Goal: Complete application form: Complete application form

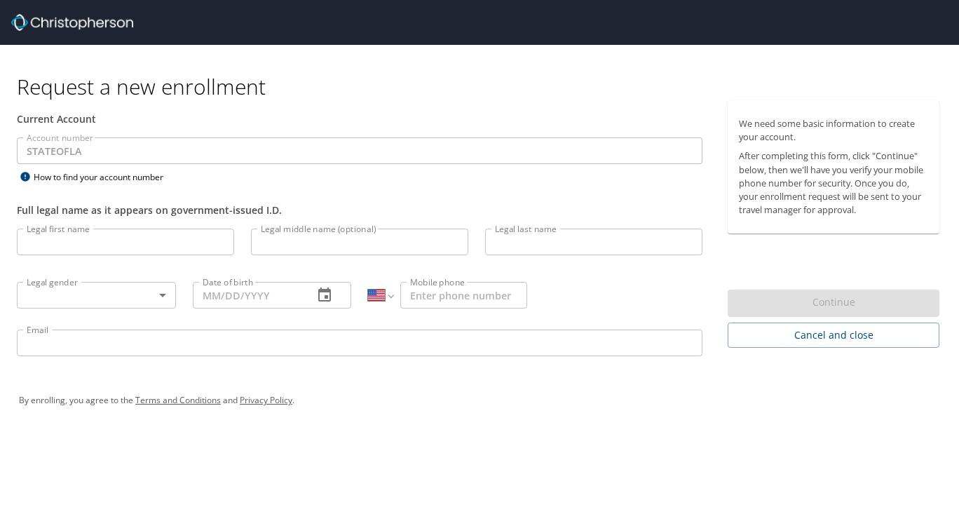
select select "US"
click at [144, 236] on input "Legal first name" at bounding box center [125, 241] width 217 height 27
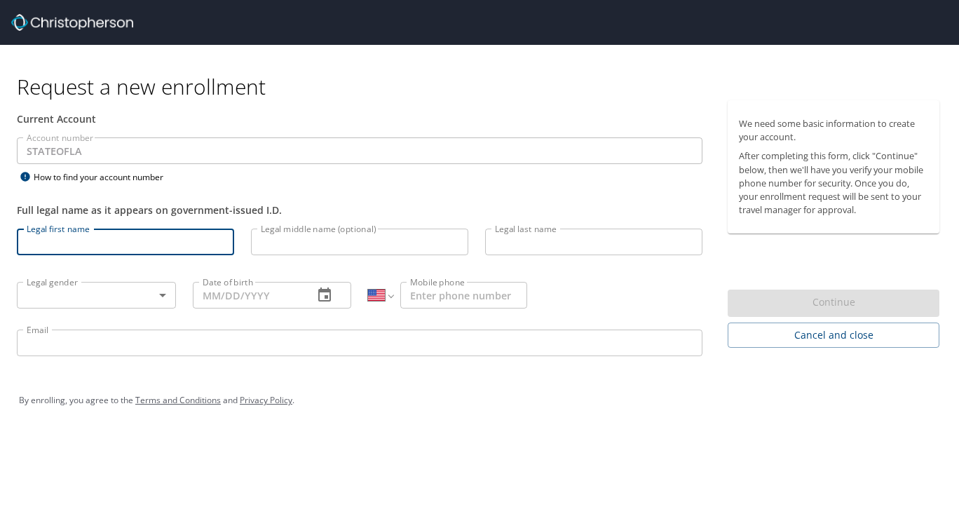
type input "Baylee"
type input "[PERSON_NAME]"
type input "[PHONE_NUMBER]"
click at [132, 293] on body "Request a new enrollment Current Account Account number STATEOFLA Account numbe…" at bounding box center [479, 260] width 959 height 521
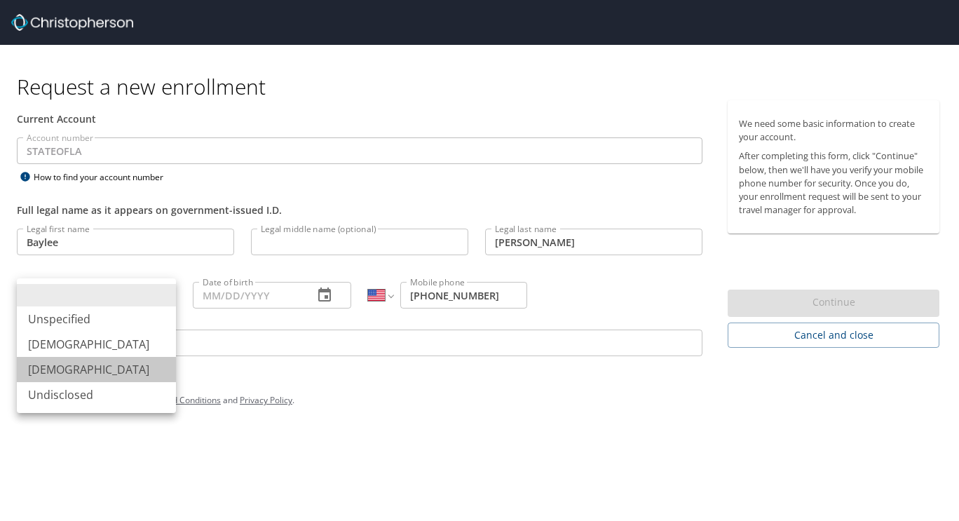
click at [117, 368] on li "[DEMOGRAPHIC_DATA]" at bounding box center [96, 369] width 159 height 25
type input "[DEMOGRAPHIC_DATA]"
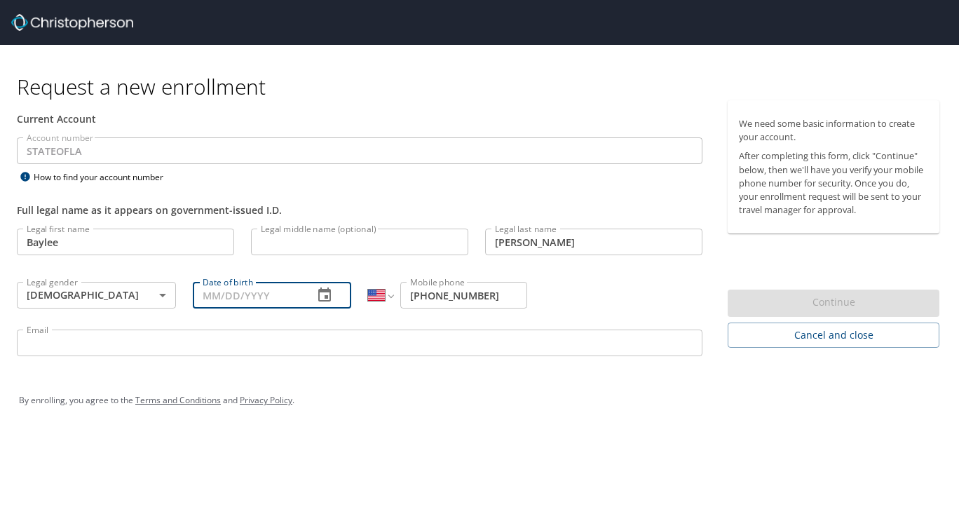
click at [200, 291] on input "Date of birth" at bounding box center [248, 295] width 110 height 27
type input "[DATE]"
click at [212, 343] on input "Email" at bounding box center [359, 342] width 685 height 27
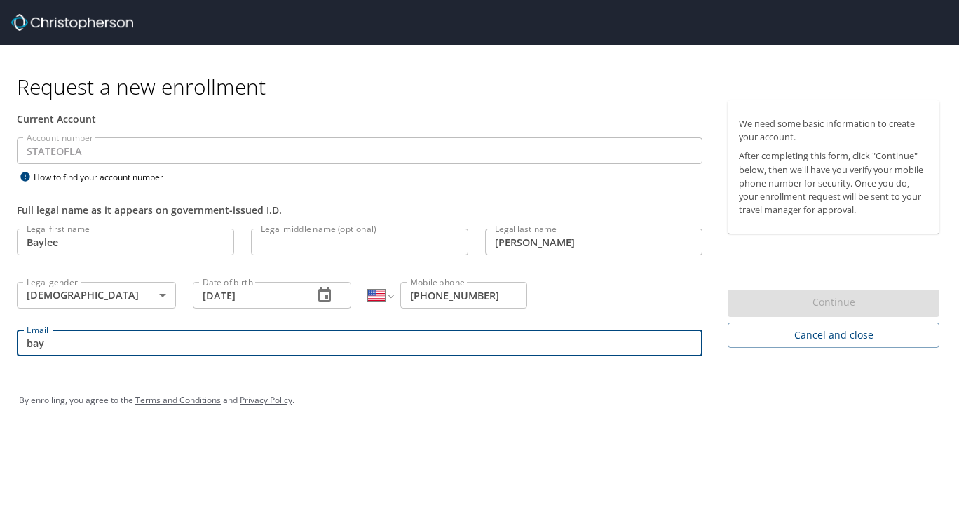
type input "[EMAIL_ADDRESS][DOMAIN_NAME]"
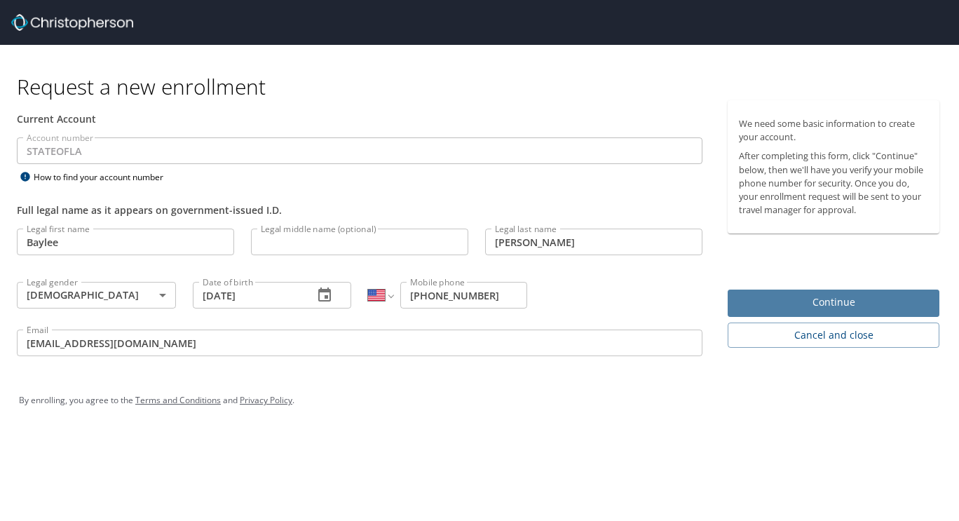
drag, startPoint x: 785, startPoint y: 300, endPoint x: 815, endPoint y: 299, distance: 30.1
click at [815, 299] on span "Continue" at bounding box center [833, 303] width 189 height 18
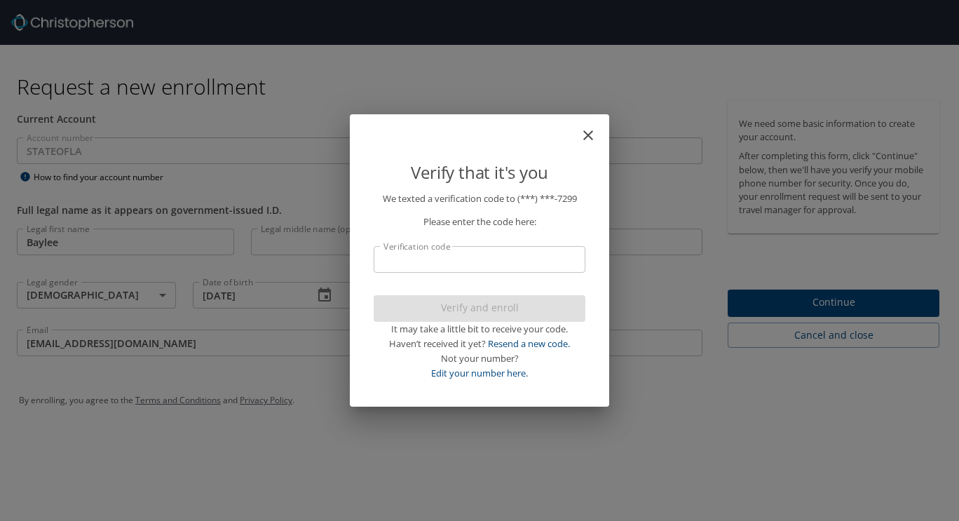
click at [575, 254] on input "Verification code" at bounding box center [479, 259] width 212 height 27
type input "7"
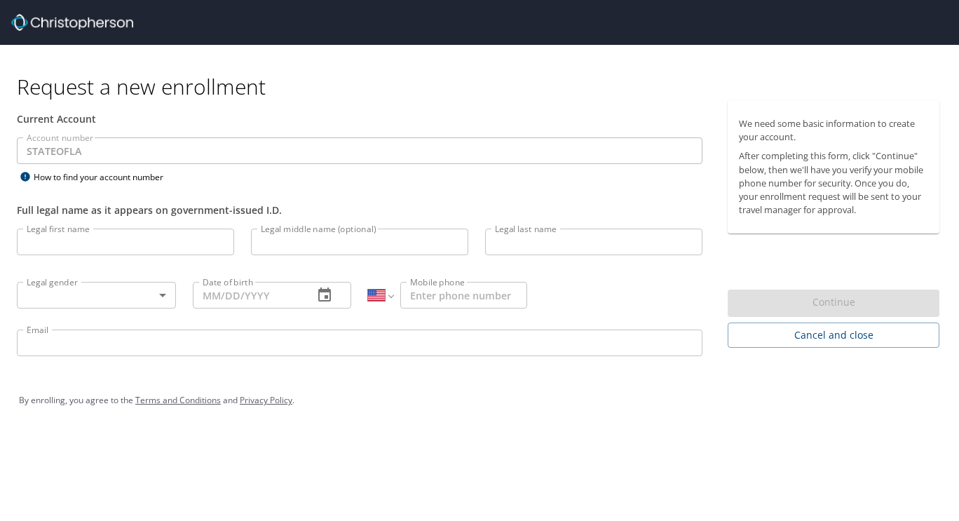
select select "US"
click at [153, 250] on input "Legal first name" at bounding box center [125, 241] width 217 height 27
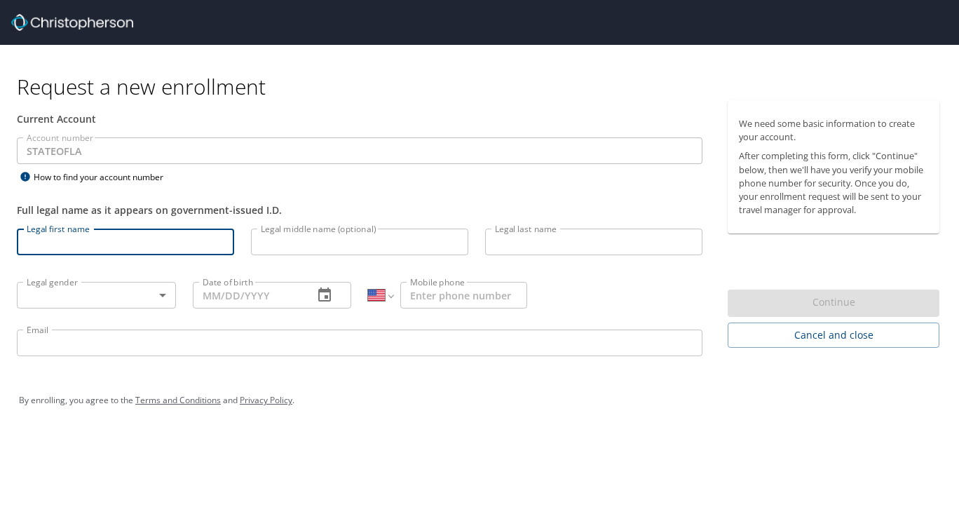
type input "Baylee"
type input "[PERSON_NAME]"
type input "[PHONE_NUMBER]"
click at [135, 289] on body "Request a new enrollment Current Account Account number STATEOFLA Account numbe…" at bounding box center [479, 260] width 959 height 521
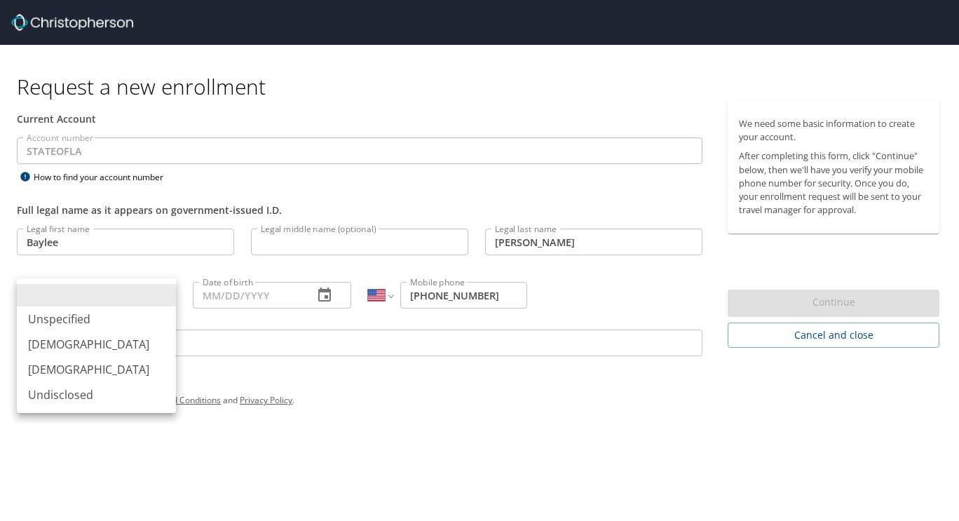
click at [118, 364] on li "[DEMOGRAPHIC_DATA]" at bounding box center [96, 369] width 159 height 25
type input "[DEMOGRAPHIC_DATA]"
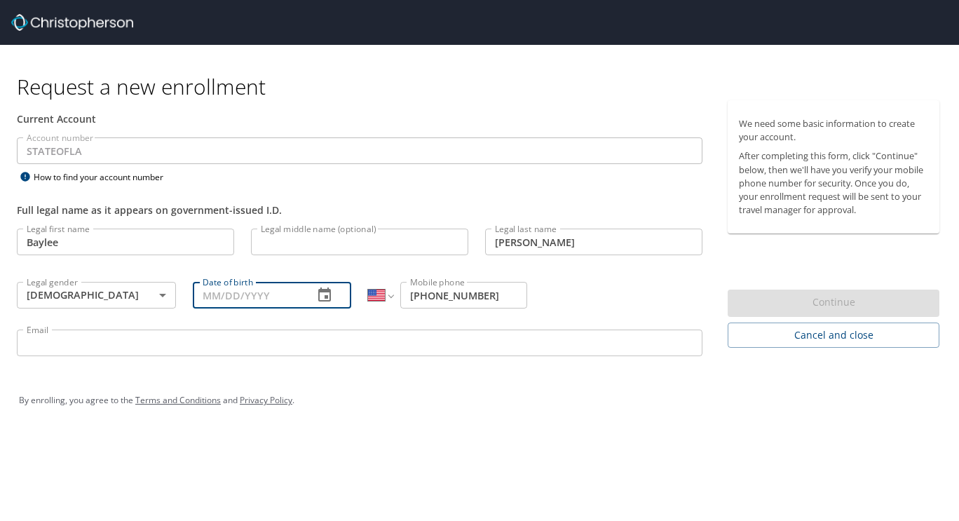
click at [231, 297] on input "Date of birth" at bounding box center [248, 295] width 110 height 27
type input "[DATE]"
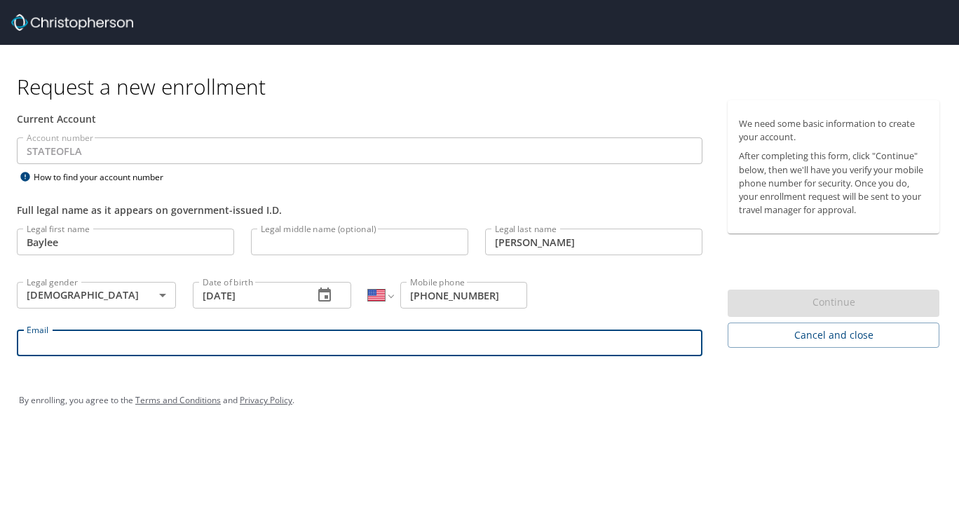
click at [242, 334] on input "Email" at bounding box center [359, 342] width 685 height 27
type input "[EMAIL_ADDRESS][DOMAIN_NAME]"
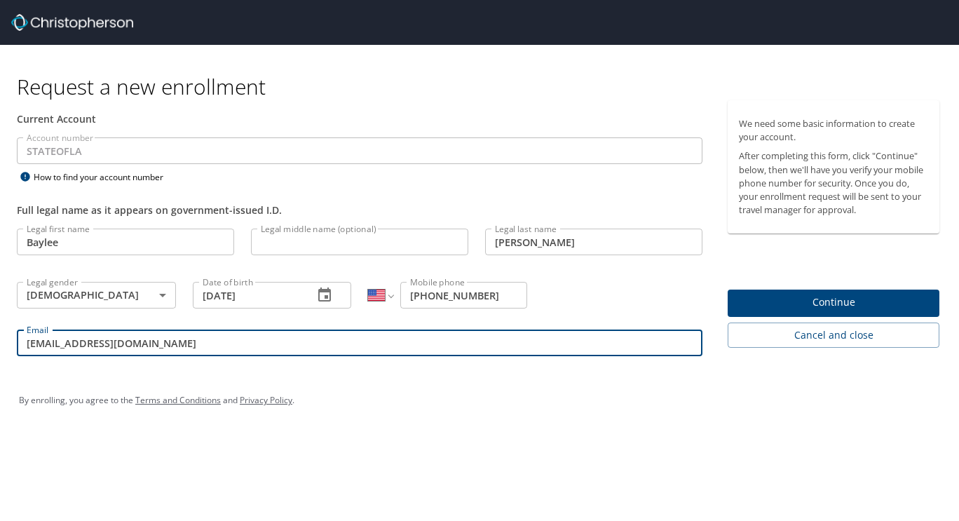
click at [734, 297] on button "Continue" at bounding box center [833, 302] width 212 height 27
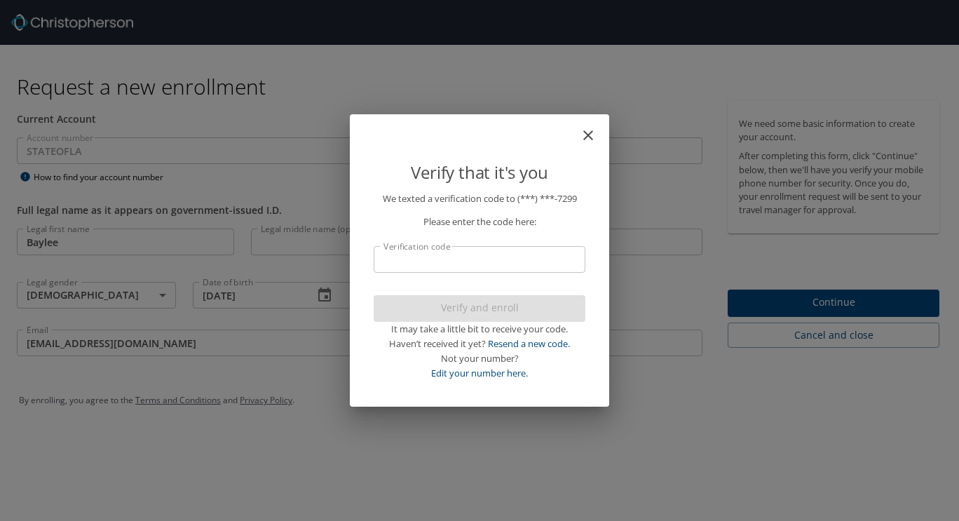
click at [565, 259] on input "Verification code" at bounding box center [479, 259] width 212 height 27
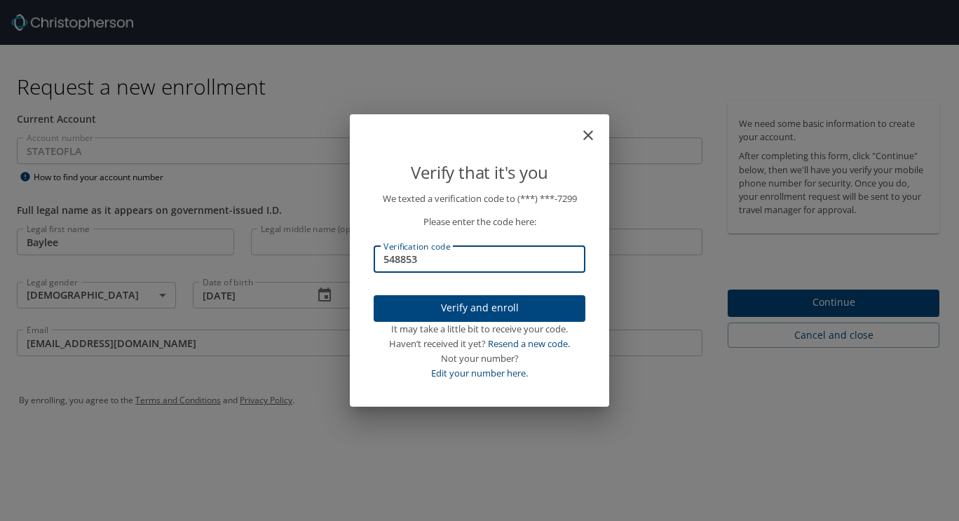
type input "548853"
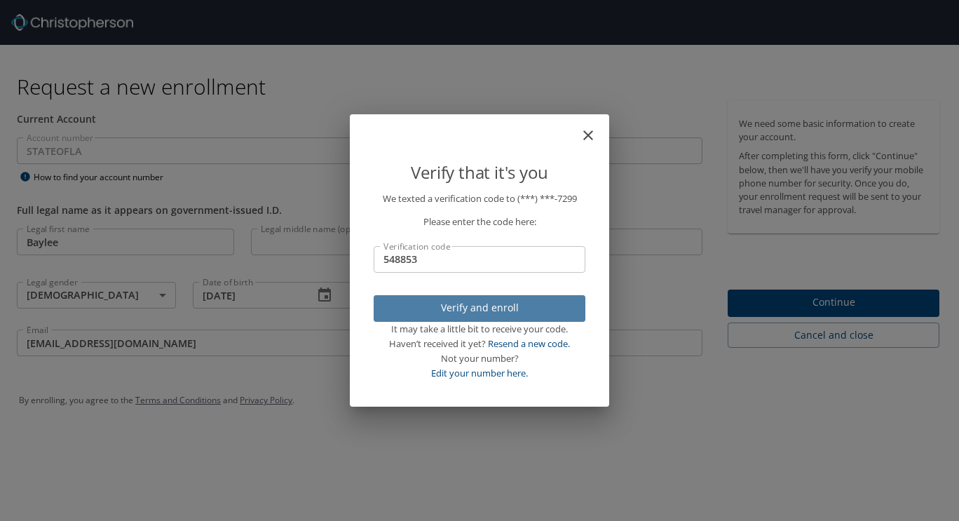
click at [531, 301] on span "Verify and enroll" at bounding box center [479, 308] width 189 height 18
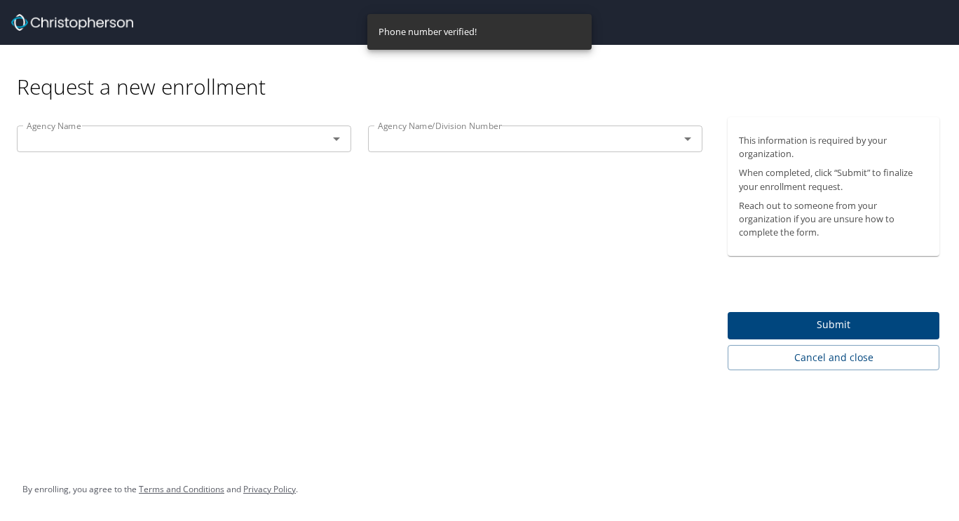
click at [301, 147] on input "text" at bounding box center [163, 139] width 284 height 18
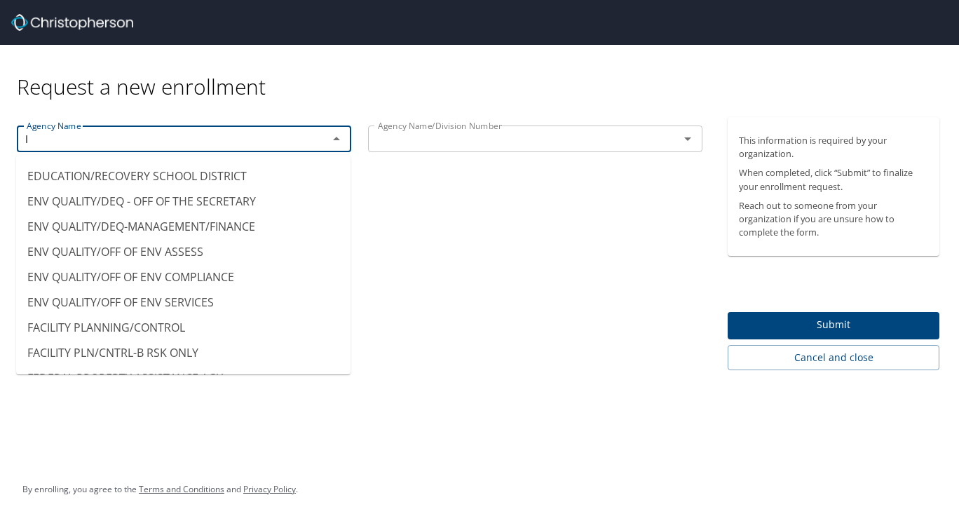
scroll to position [8, 0]
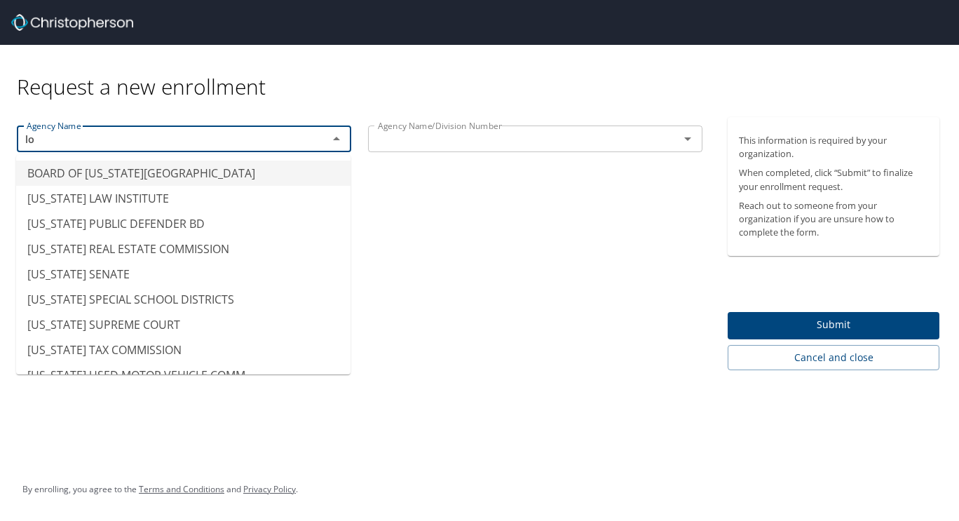
type input "l"
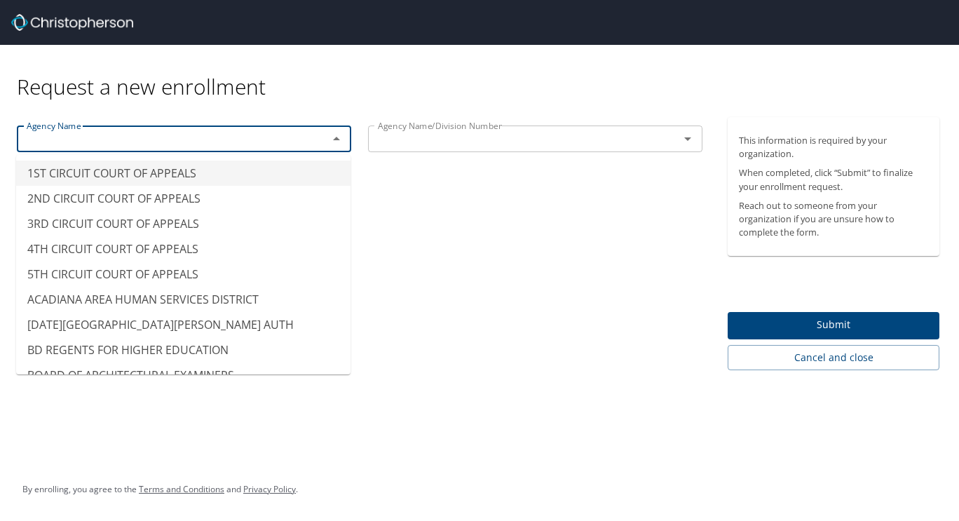
click at [490, 221] on div "Agency Name Agency Name Agency Name/Division Number Agency Name/Division Number" at bounding box center [359, 243] width 719 height 253
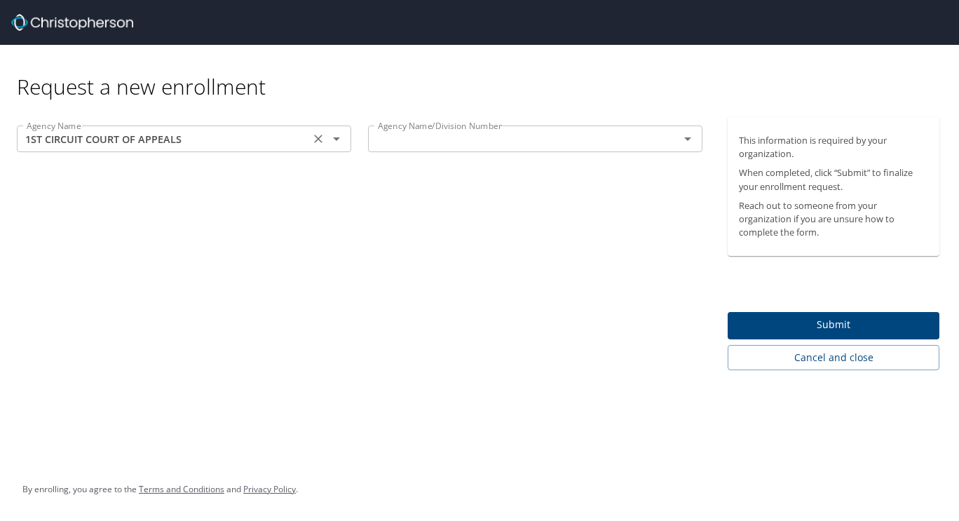
click at [107, 144] on input "1ST CIRCUIT COURT OF APPEALS" at bounding box center [163, 139] width 284 height 18
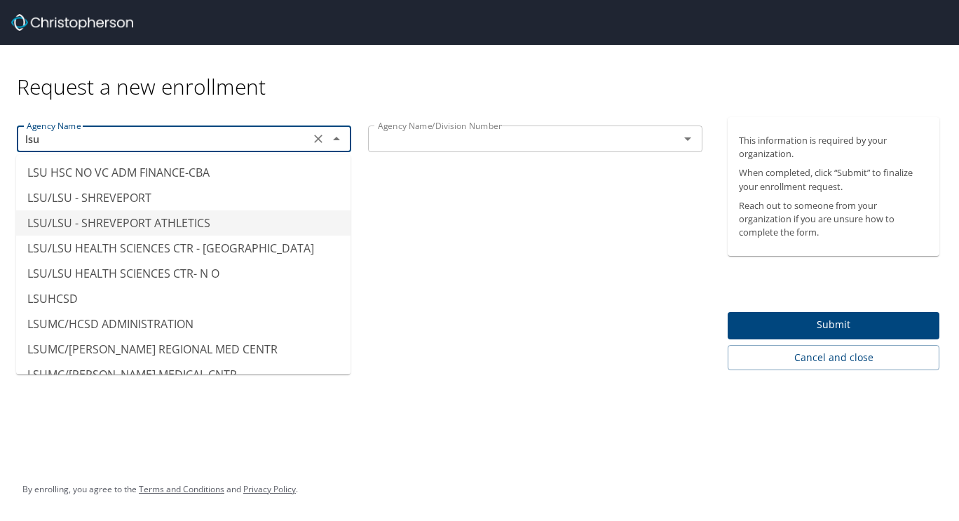
scroll to position [156, 0]
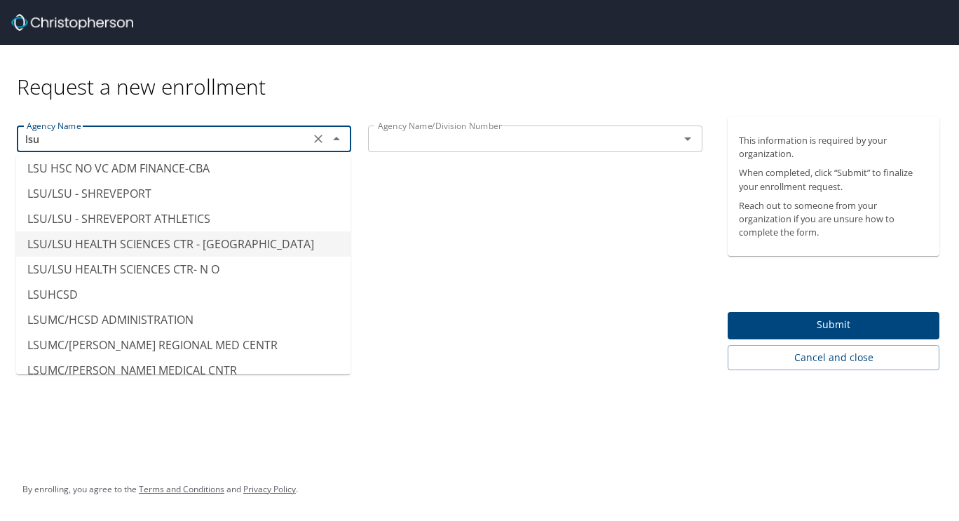
click at [123, 238] on li "LSU/LSU HEALTH SCIENCES CTR - SHREVEPORT" at bounding box center [183, 243] width 334 height 25
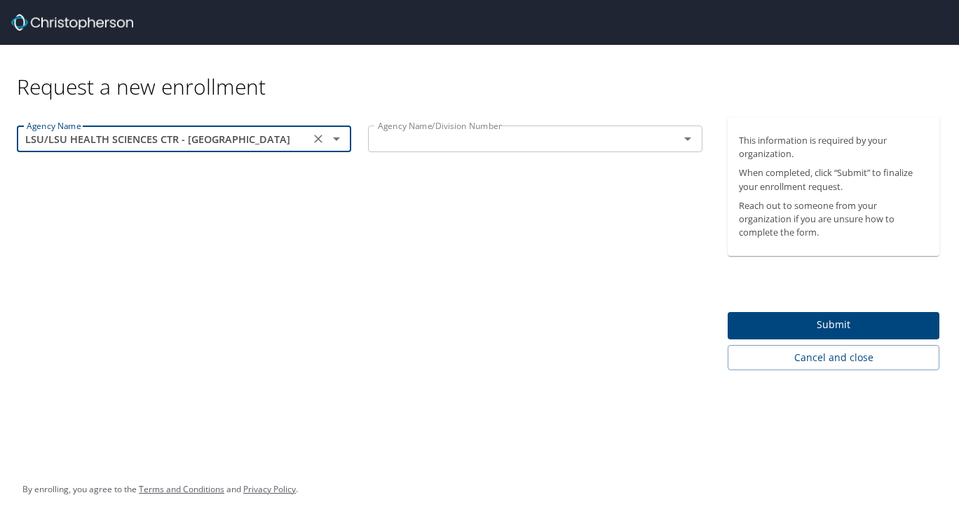
type input "LSU/LSU HEALTH SCIENCES CTR - SHREVEPORT"
click at [423, 131] on input "text" at bounding box center [514, 139] width 284 height 18
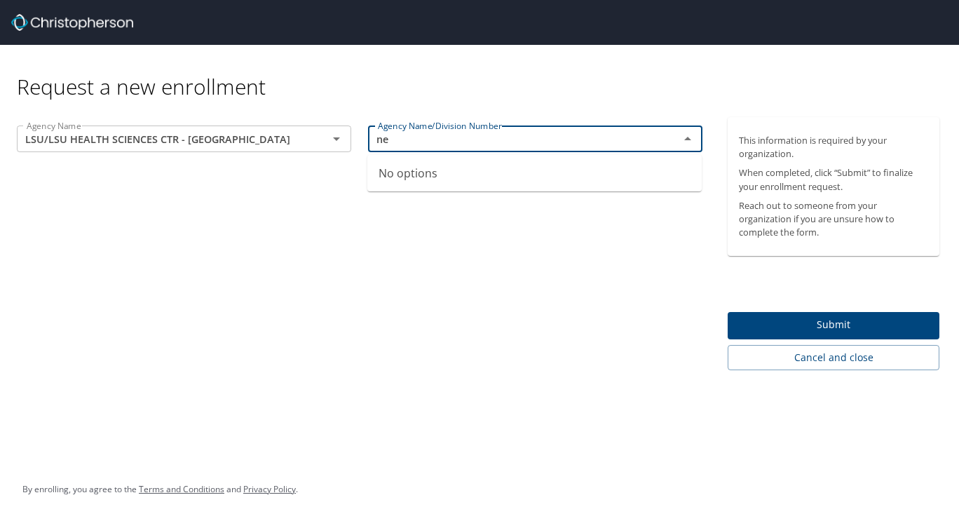
type input "n"
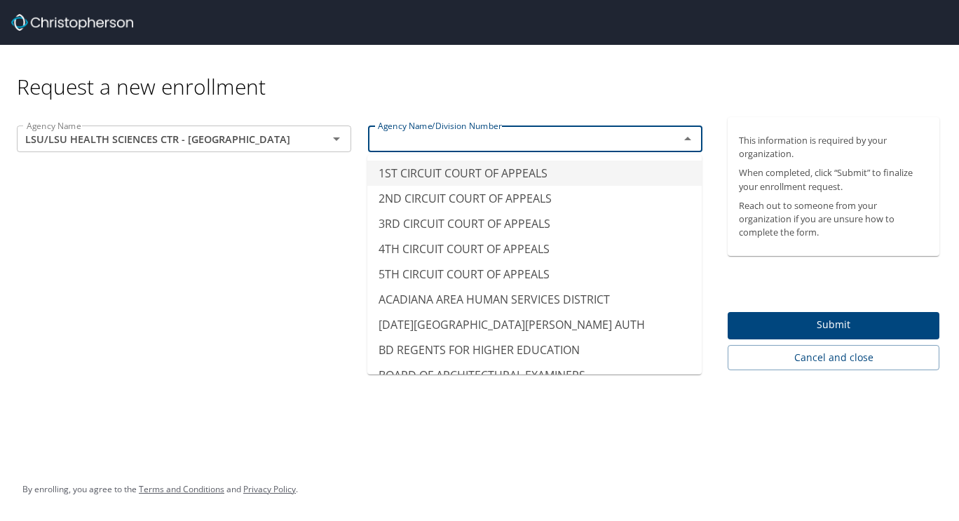
click at [308, 245] on div "Agency Name LSU/LSU HEALTH SCIENCES CTR - SHREVEPORT Agency Name Agency Name/Di…" at bounding box center [359, 243] width 719 height 253
type input "1ST CIRCUIT COURT OF APPEALS"
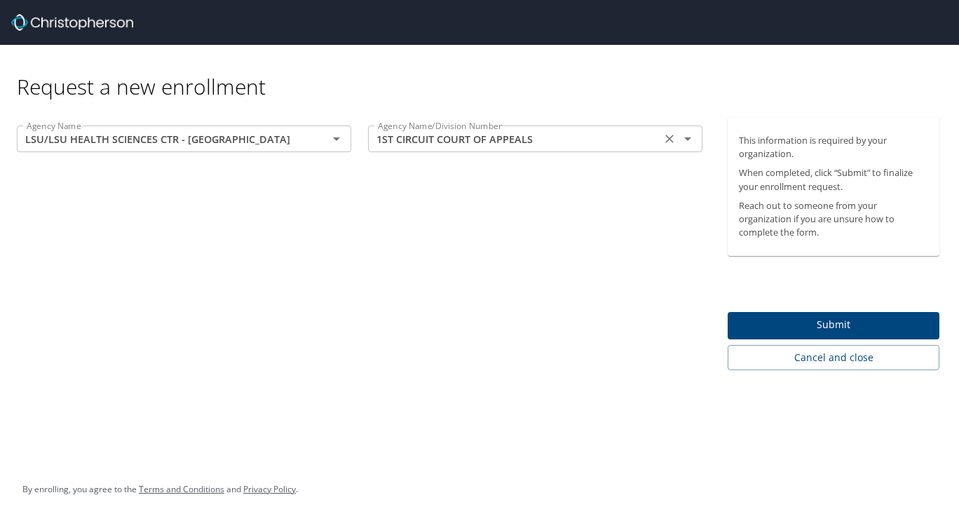
click at [560, 144] on input "1ST CIRCUIT COURT OF APPEALS" at bounding box center [514, 139] width 284 height 18
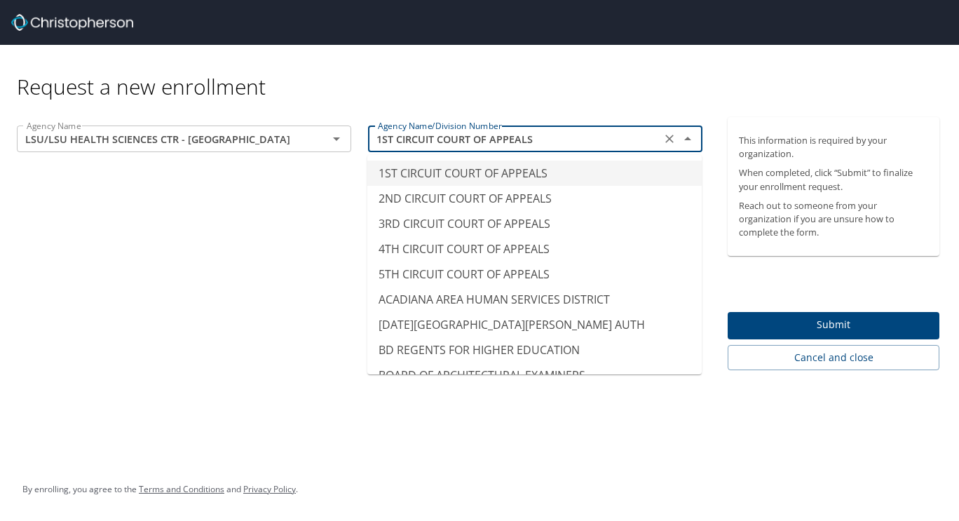
click at [666, 145] on icon "Clear" at bounding box center [669, 139] width 14 height 14
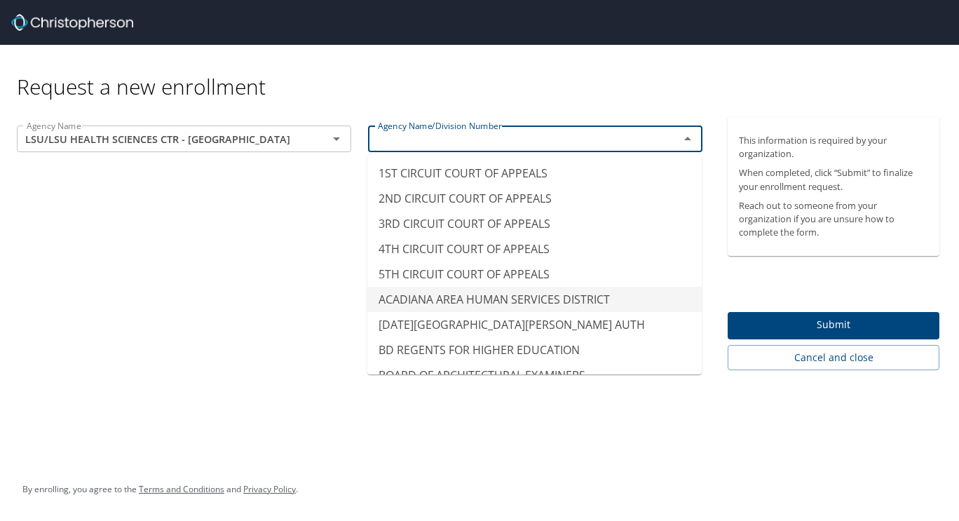
click at [715, 411] on div "Request a new enrollment Agency Name LSU/LSU HEALTH SCIENCES CTR - SHREVEPORT A…" at bounding box center [479, 260] width 959 height 521
type input "ACADIANA AREA HUMAN SERVICES DISTRICT"
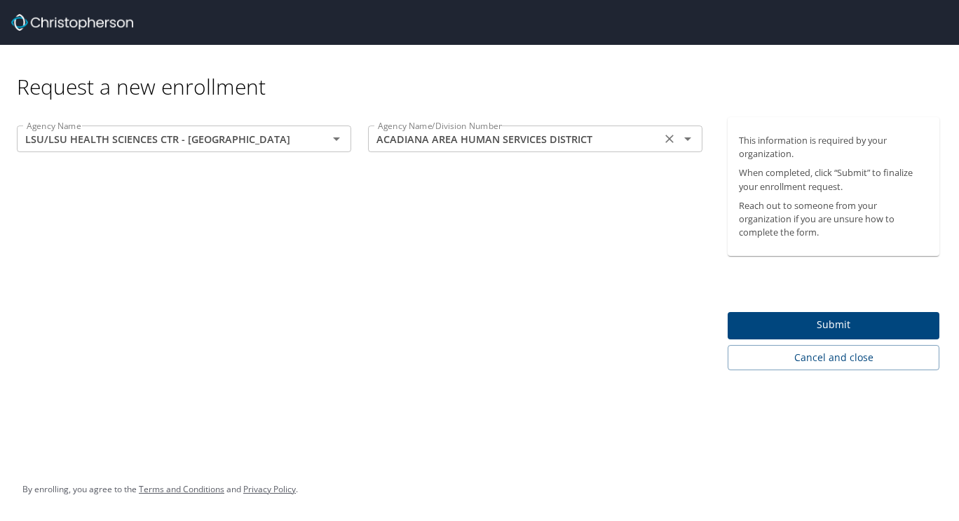
click at [671, 137] on icon "Clear" at bounding box center [669, 139] width 8 height 8
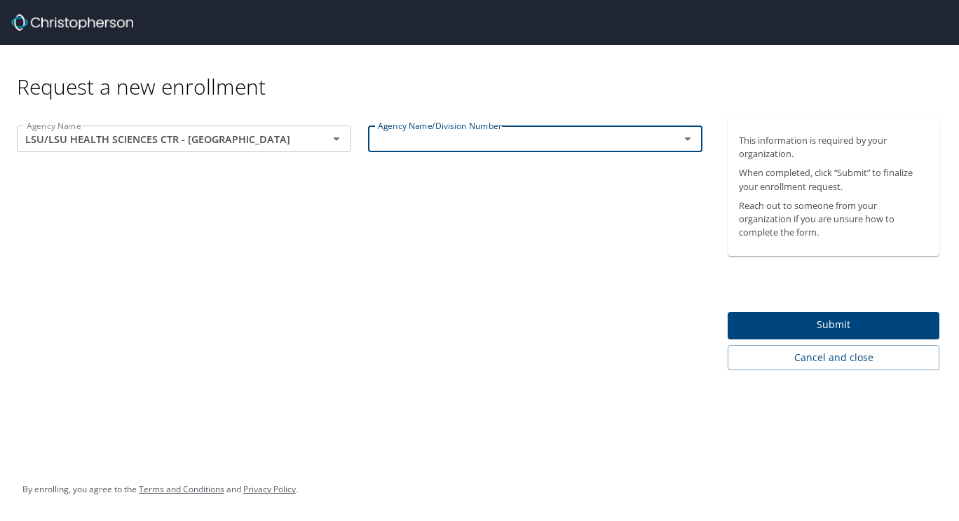
click at [811, 329] on span "Submit" at bounding box center [833, 325] width 189 height 18
